Goal: Information Seeking & Learning: Learn about a topic

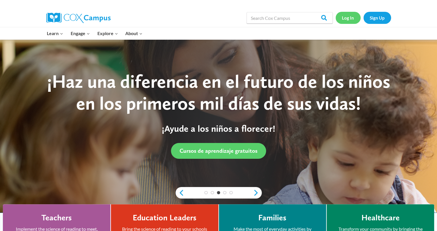
click at [352, 17] on link "Log In" at bounding box center [347, 18] width 25 height 12
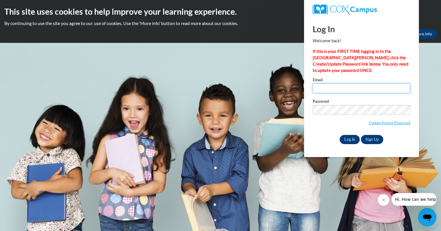
type input "[EMAIL_ADDRESS][DOMAIN_NAME]"
click at [349, 140] on input "Log In" at bounding box center [350, 139] width 20 height 9
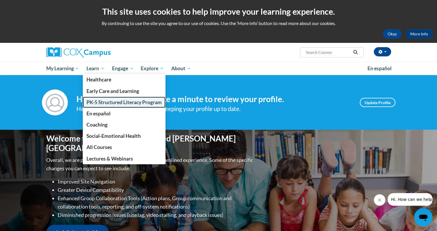
click at [92, 101] on span "PK-5 Structured Literacy Program" at bounding box center [123, 102] width 75 height 6
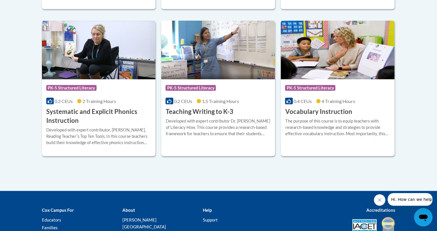
scroll to position [675, 0]
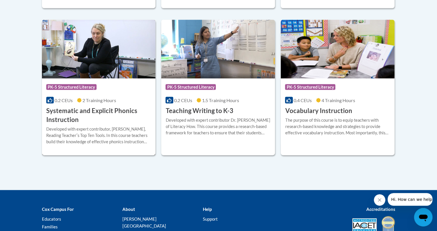
click at [114, 65] on img at bounding box center [99, 49] width 114 height 59
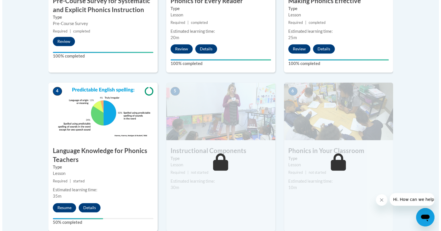
scroll to position [261, 0]
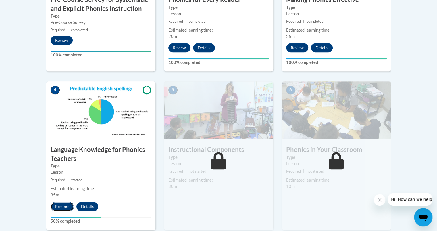
click at [62, 205] on button "Resume" at bounding box center [62, 206] width 23 height 9
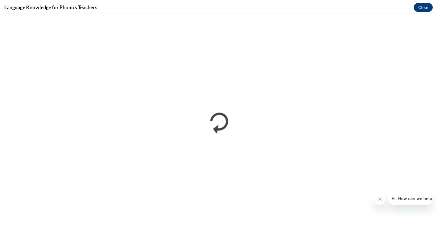
scroll to position [0, 0]
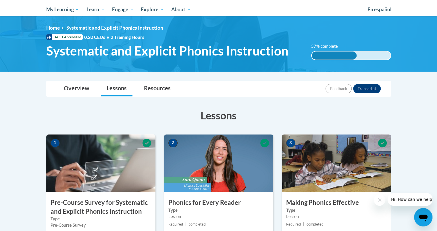
scroll to position [58, 0]
